Goal: Transaction & Acquisition: Purchase product/service

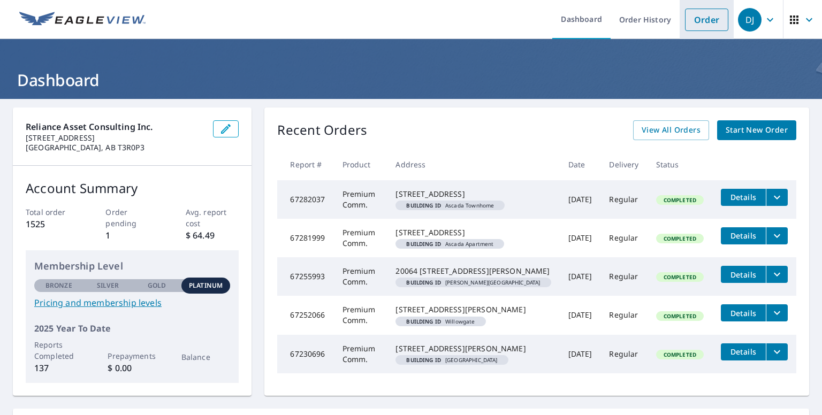
click at [694, 30] on li "Order" at bounding box center [706, 19] width 54 height 39
click at [695, 20] on link "Order" at bounding box center [706, 20] width 43 height 22
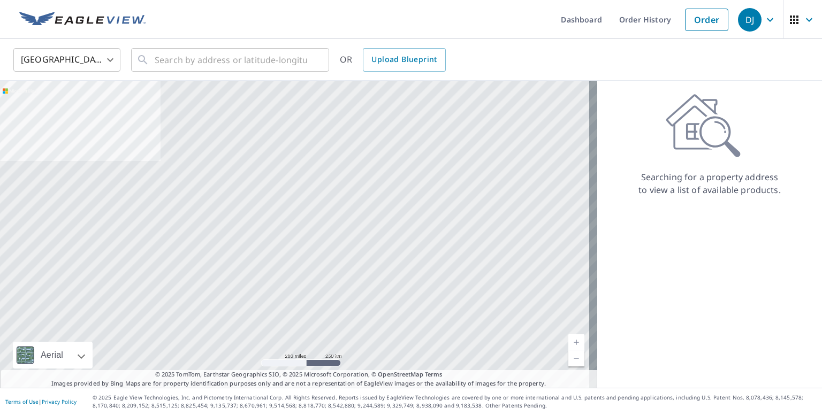
click at [113, 63] on body "DJ DJ Dashboard Order History Order DJ United States US ​ ​ OR Upload Blueprint…" at bounding box center [411, 207] width 822 height 415
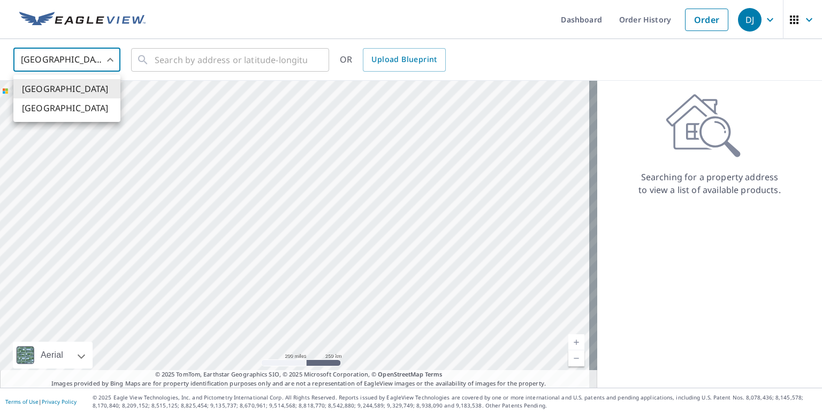
click at [90, 117] on li "[GEOGRAPHIC_DATA]" at bounding box center [66, 107] width 107 height 19
type input "CA"
click at [169, 57] on input "text" at bounding box center [231, 60] width 152 height 30
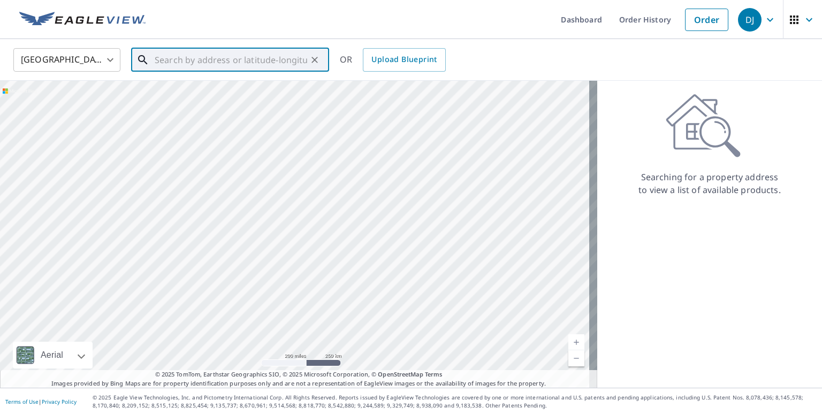
paste input "[STREET_ADDRESS]"
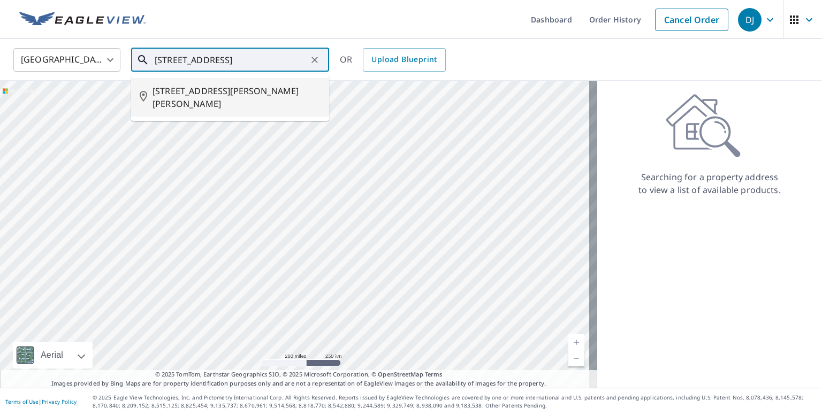
click at [233, 90] on span "[STREET_ADDRESS][PERSON_NAME][PERSON_NAME]" at bounding box center [236, 98] width 168 height 26
type input "[STREET_ADDRESS][PERSON_NAME][PERSON_NAME]"
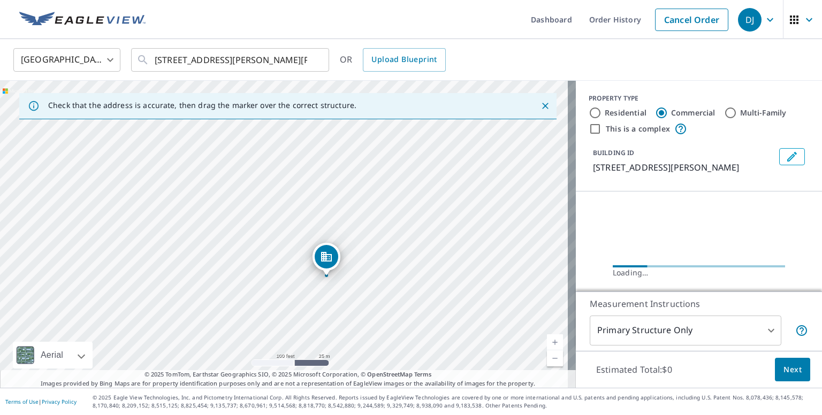
drag, startPoint x: 369, startPoint y: 163, endPoint x: 398, endPoint y: 204, distance: 50.3
click at [398, 205] on div "[STREET_ADDRESS][PERSON_NAME][PERSON_NAME]" at bounding box center [288, 234] width 576 height 307
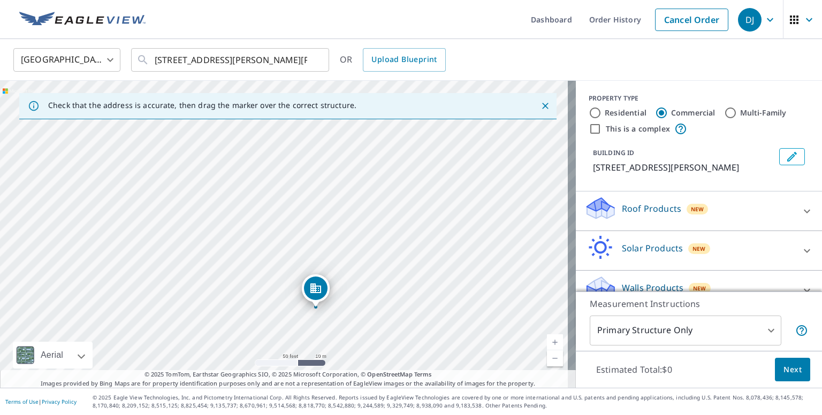
drag, startPoint x: 290, startPoint y: 175, endPoint x: 424, endPoint y: 232, distance: 145.0
click at [439, 222] on div "[STREET_ADDRESS][PERSON_NAME][PERSON_NAME]" at bounding box center [288, 234] width 576 height 307
drag, startPoint x: 316, startPoint y: 287, endPoint x: 321, endPoint y: 250, distance: 37.2
click at [800, 218] on icon at bounding box center [806, 211] width 13 height 13
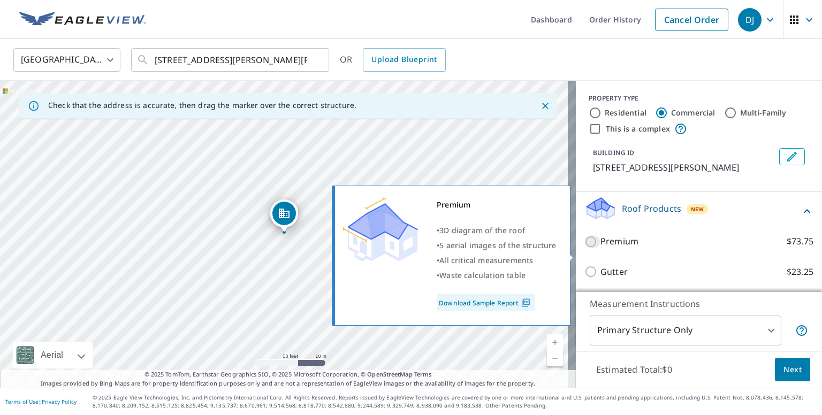
click at [584, 248] on input "Premium $73.75" at bounding box center [592, 241] width 16 height 13
checkbox input "true"
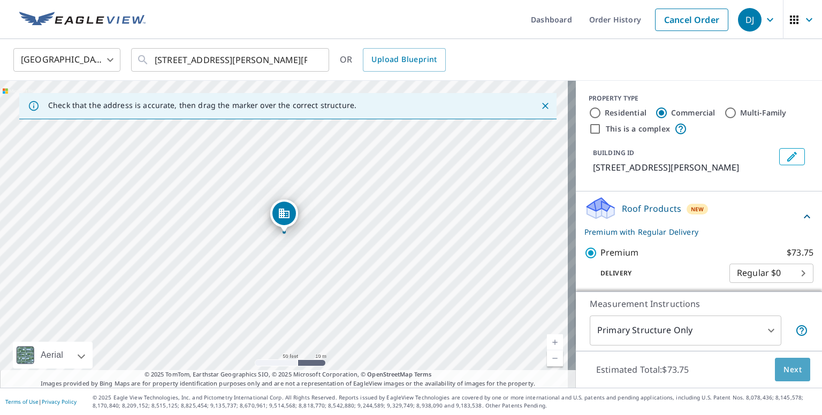
click at [792, 371] on span "Next" at bounding box center [792, 369] width 18 height 13
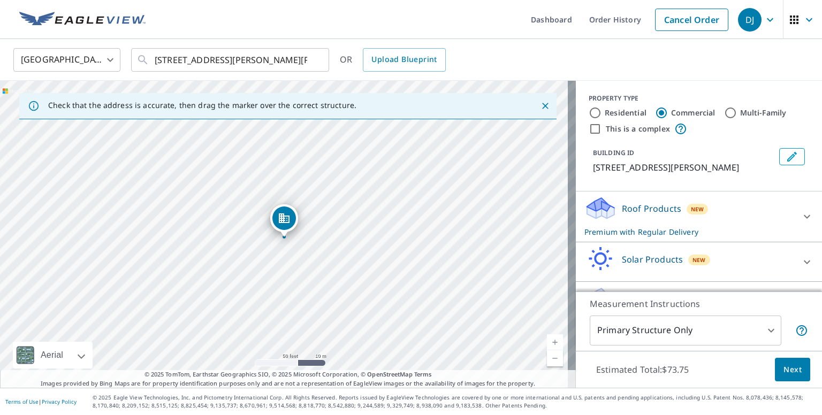
drag, startPoint x: 392, startPoint y: 166, endPoint x: 389, endPoint y: 174, distance: 8.5
click at [389, 174] on div "[STREET_ADDRESS][PERSON_NAME][PERSON_NAME]" at bounding box center [288, 234] width 576 height 307
click at [787, 156] on icon "Edit building 1" at bounding box center [792, 157] width 10 height 10
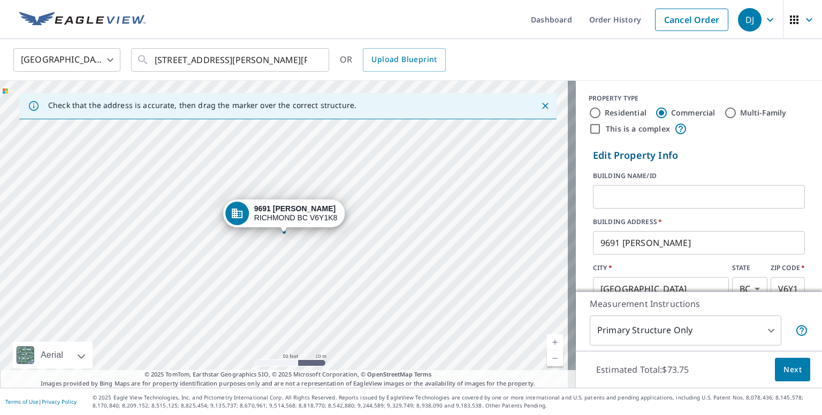
click at [709, 201] on input "text" at bounding box center [699, 197] width 212 height 30
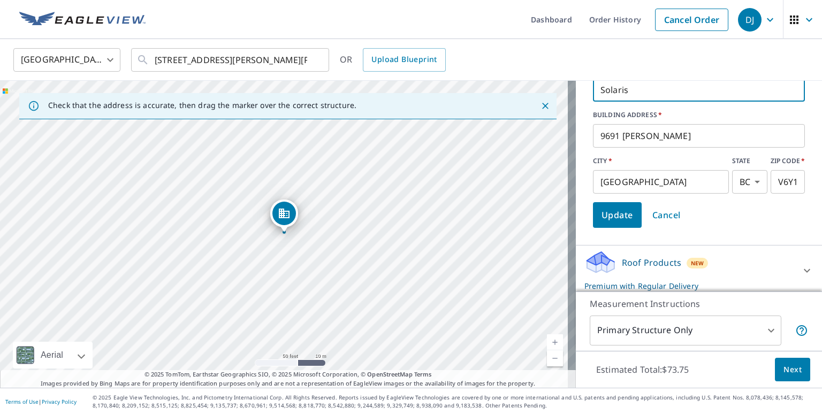
type input "Solaris"
click at [607, 225] on button "Update" at bounding box center [617, 215] width 49 height 26
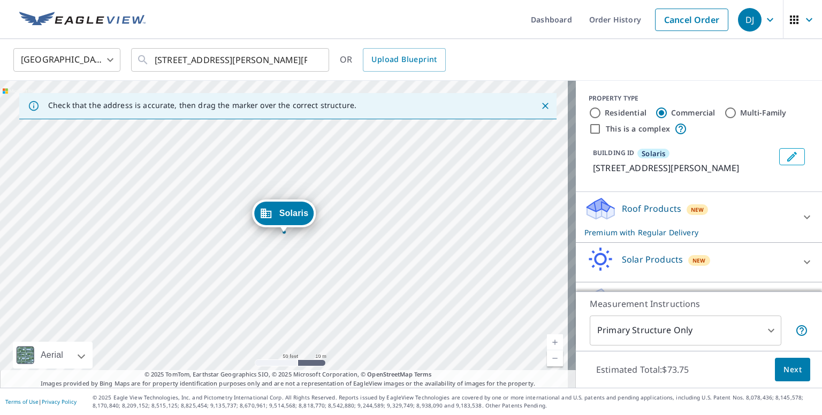
click at [775, 363] on button "Next" at bounding box center [792, 370] width 35 height 24
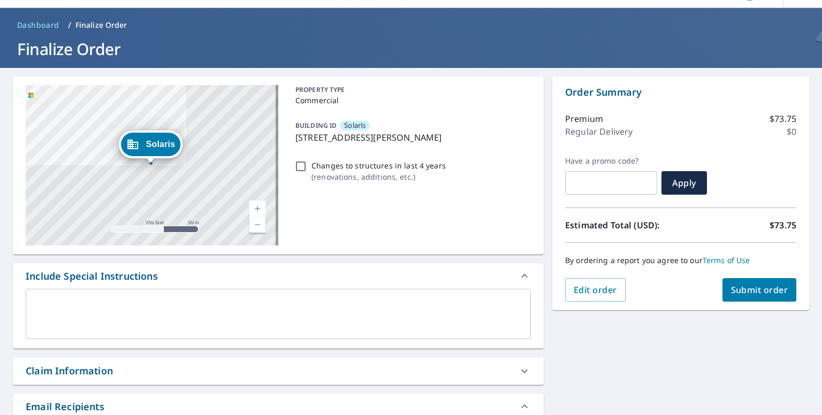
scroll to position [160, 0]
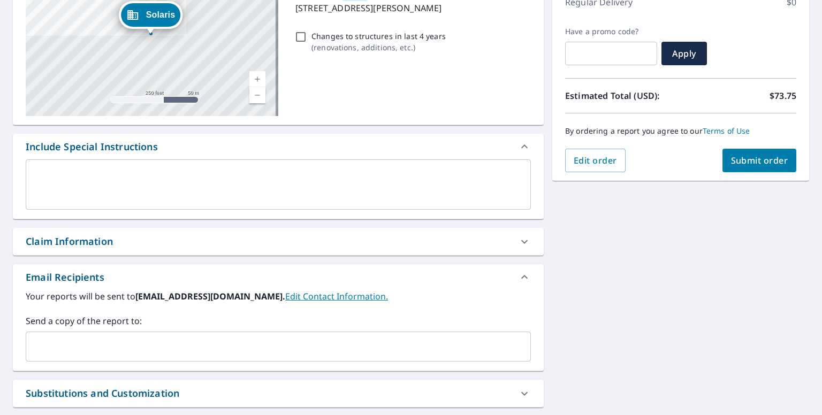
click at [200, 235] on div "Claim Information" at bounding box center [269, 241] width 486 height 14
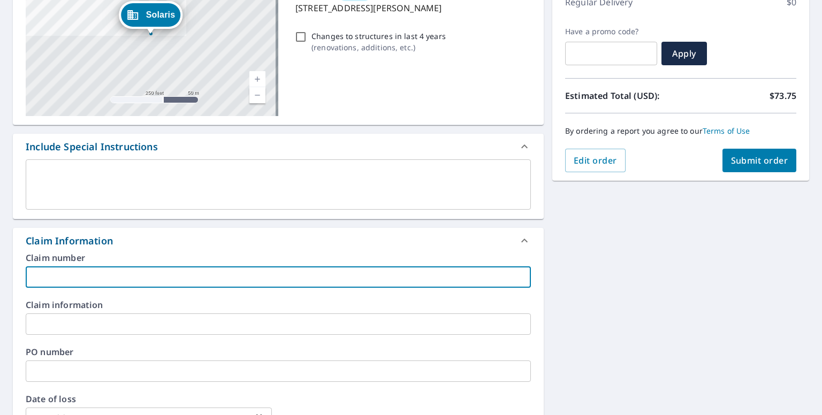
click at [116, 271] on input "text" at bounding box center [278, 276] width 505 height 21
type input "EPS 2141"
click at [658, 317] on div "Solaris [STREET_ADDRESS][GEOGRAPHIC_DATA][PERSON_NAME][PERSON_NAME] A standard …" at bounding box center [411, 326] width 822 height 777
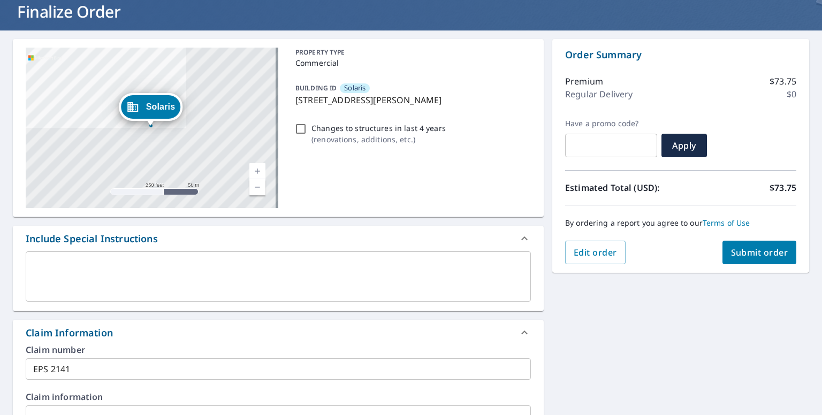
scroll to position [53, 0]
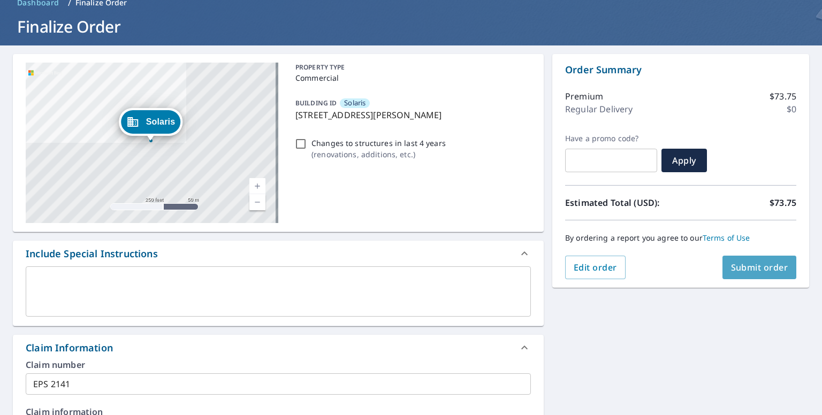
click at [734, 270] on span "Submit order" at bounding box center [759, 268] width 57 height 12
